Goal: Transaction & Acquisition: Purchase product/service

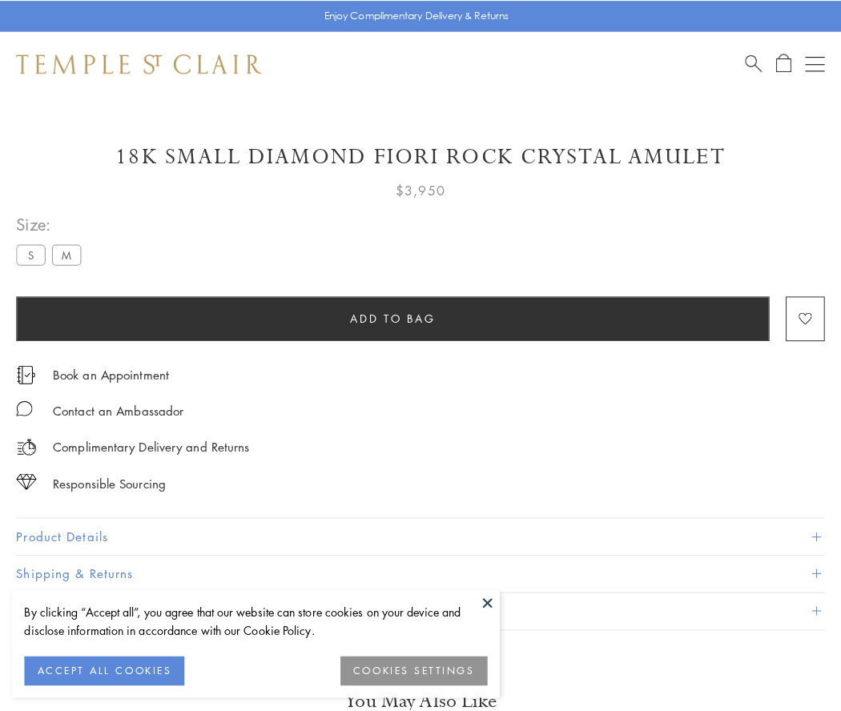
scroll to position [21, 0]
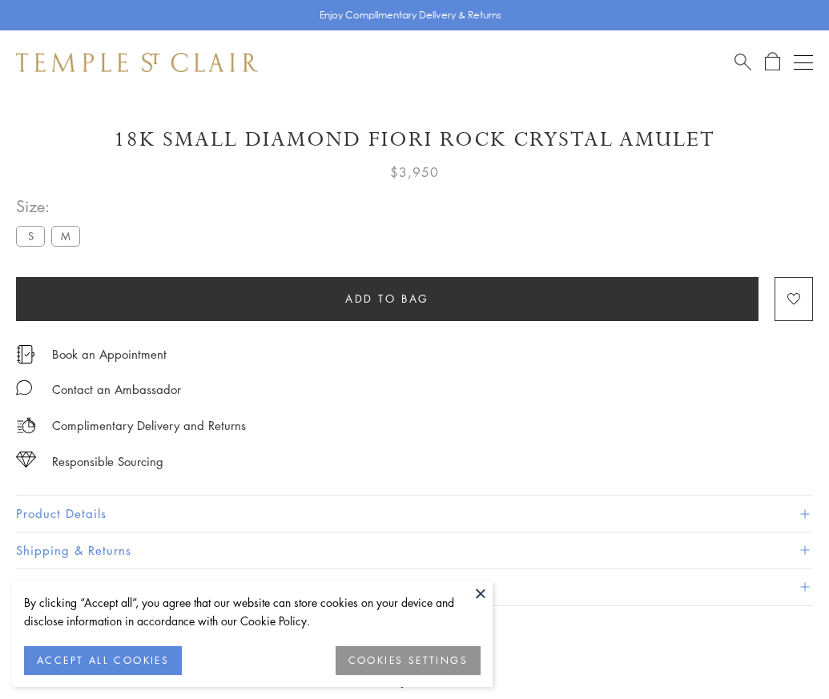
click at [387, 298] on span "Add to bag" at bounding box center [387, 299] width 84 height 18
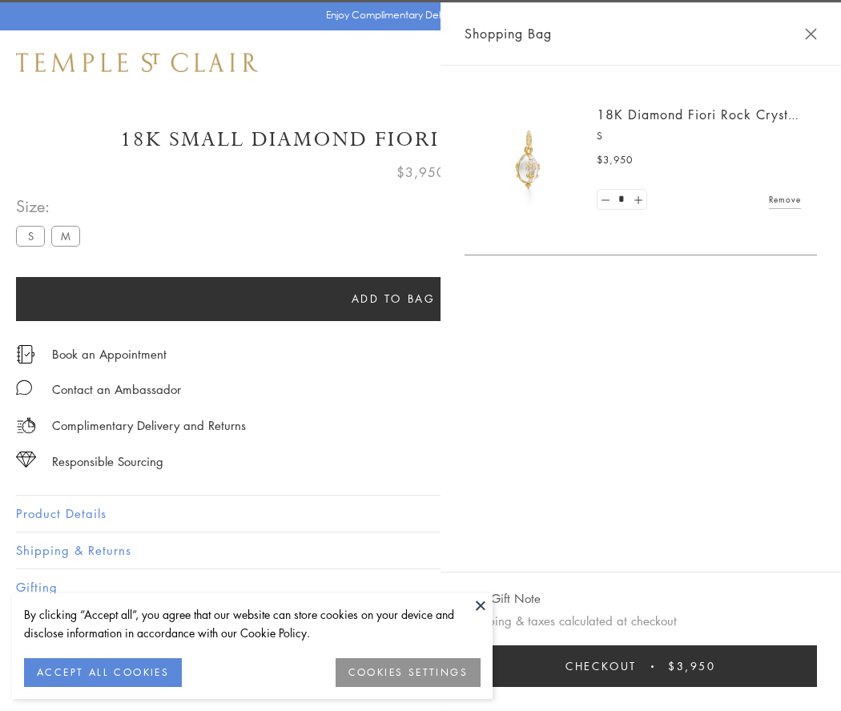
click at [641, 666] on button "Checkout $3,950" at bounding box center [640, 666] width 352 height 42
